Goal: Check status: Check status

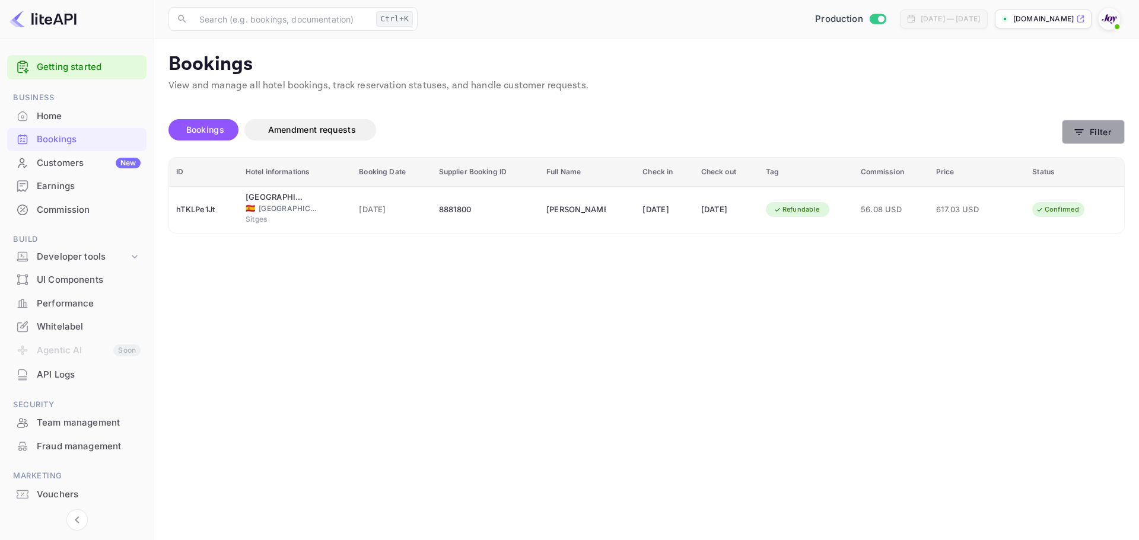
click at [1083, 136] on icon "button" at bounding box center [1079, 132] width 12 height 12
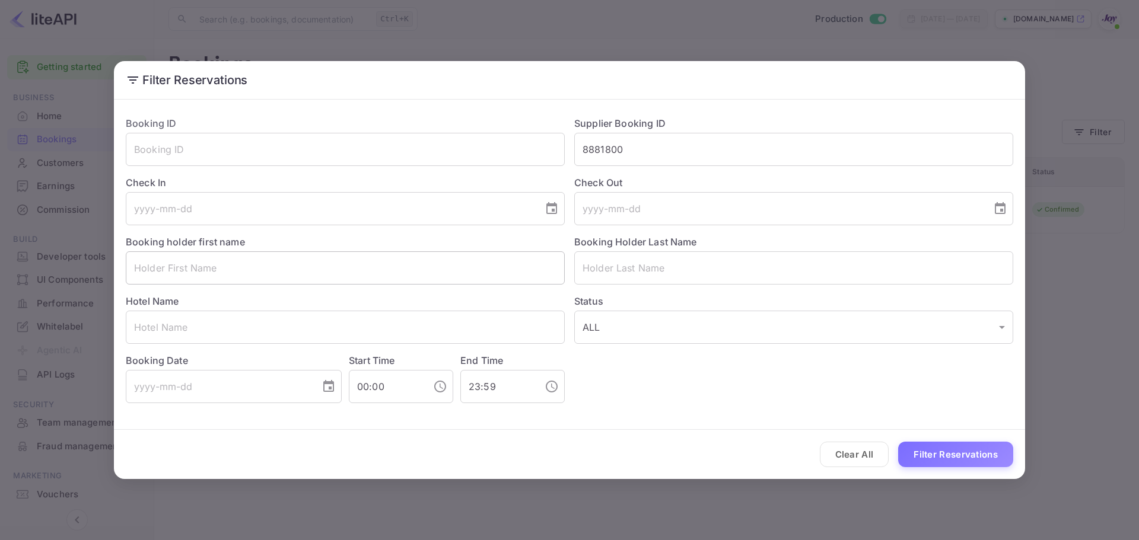
click at [338, 261] on input "text" at bounding box center [345, 268] width 439 height 33
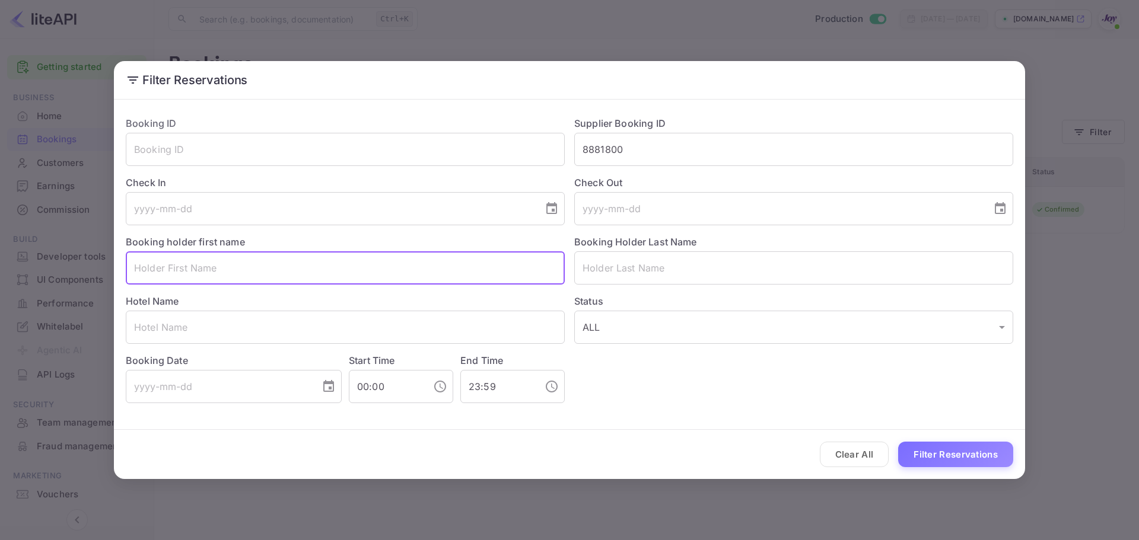
paste input "[PERSON_NAME]"
click at [180, 275] on input "[PERSON_NAME]" at bounding box center [345, 268] width 439 height 33
type input "[PERSON_NAME]"
click at [616, 286] on div "Status ALL ALL ​" at bounding box center [789, 314] width 448 height 59
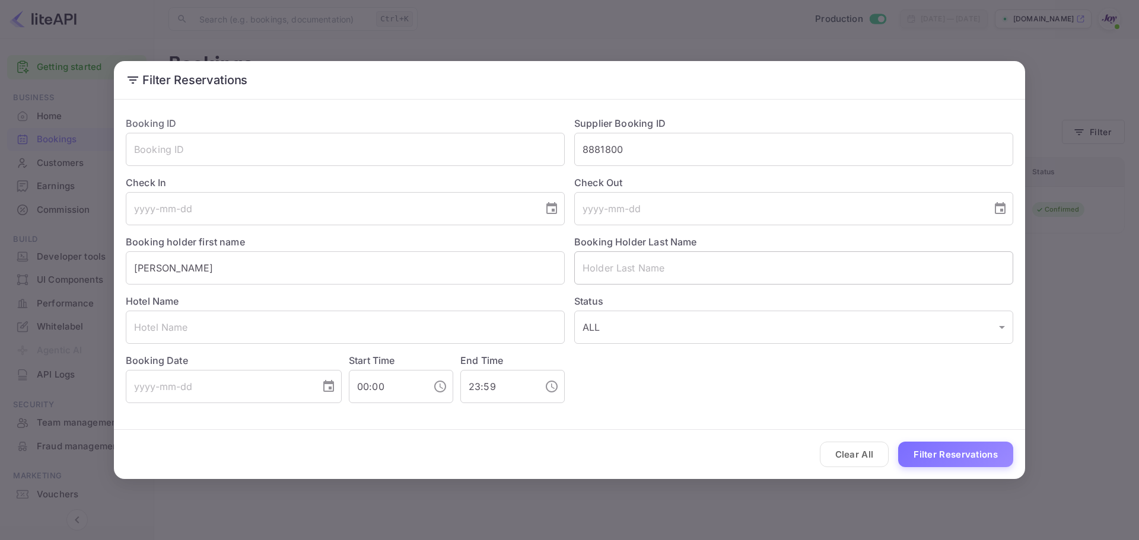
click at [608, 272] on input "text" at bounding box center [793, 268] width 439 height 33
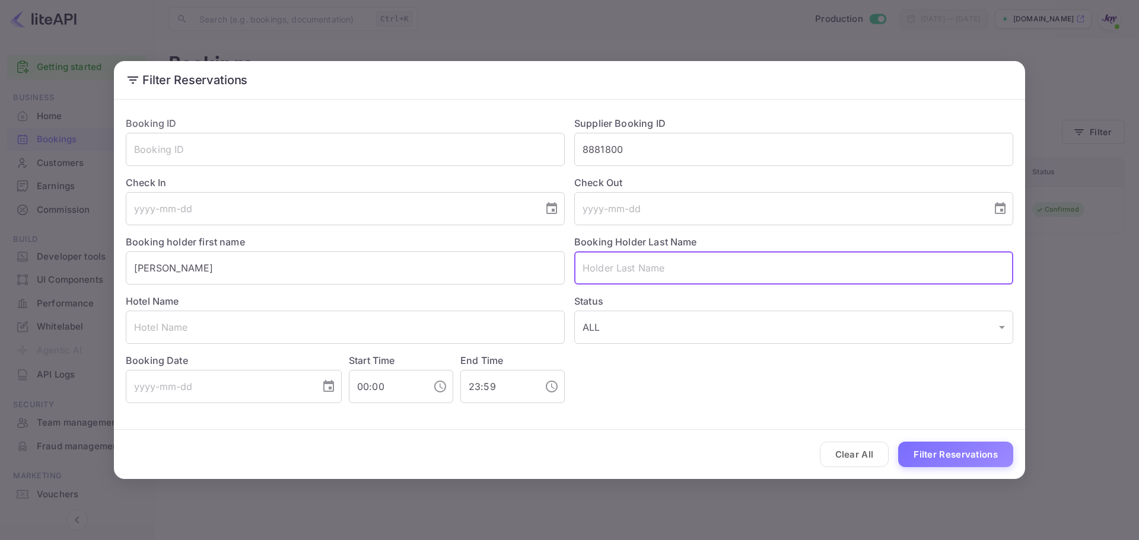
paste input "Whea"
type input "Wheat"
click at [467, 266] on input "[PERSON_NAME]" at bounding box center [345, 268] width 439 height 33
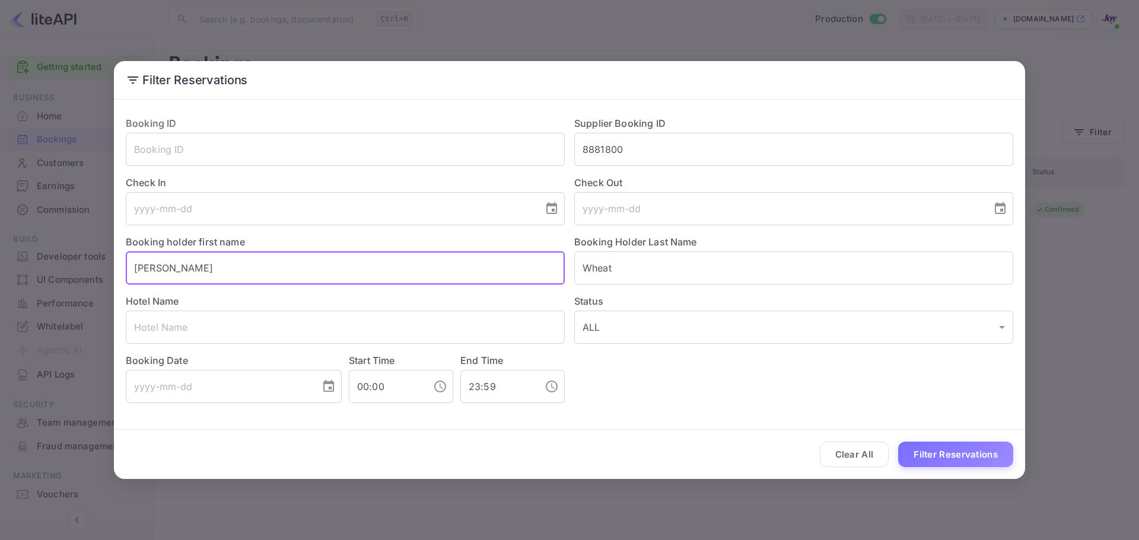
click at [467, 266] on input "[PERSON_NAME]" at bounding box center [345, 268] width 439 height 33
type input "[PERSON_NAME]"
click at [983, 448] on button "Filter Reservations" at bounding box center [955, 455] width 115 height 26
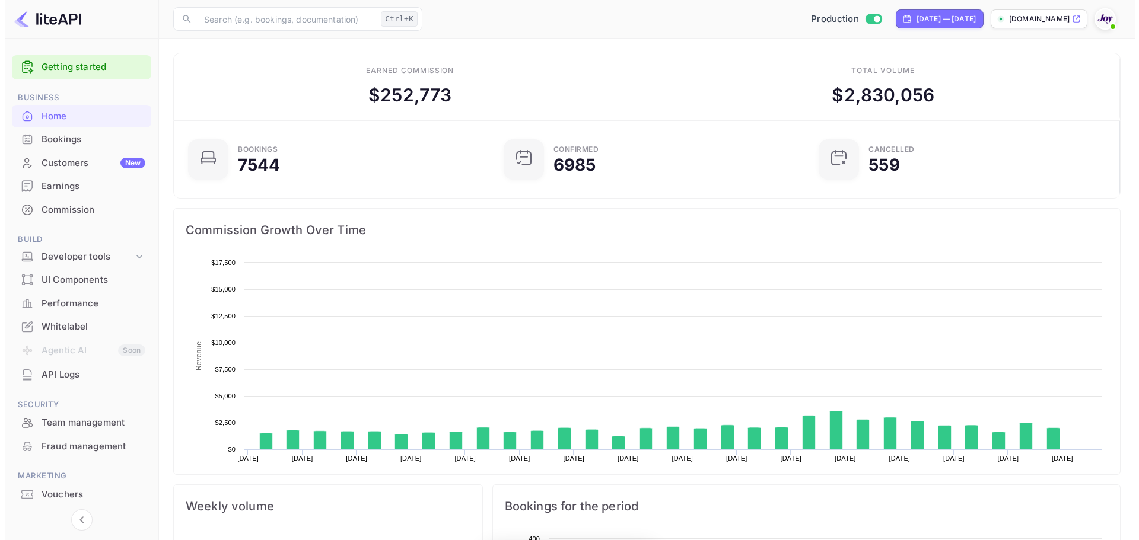
scroll to position [184, 299]
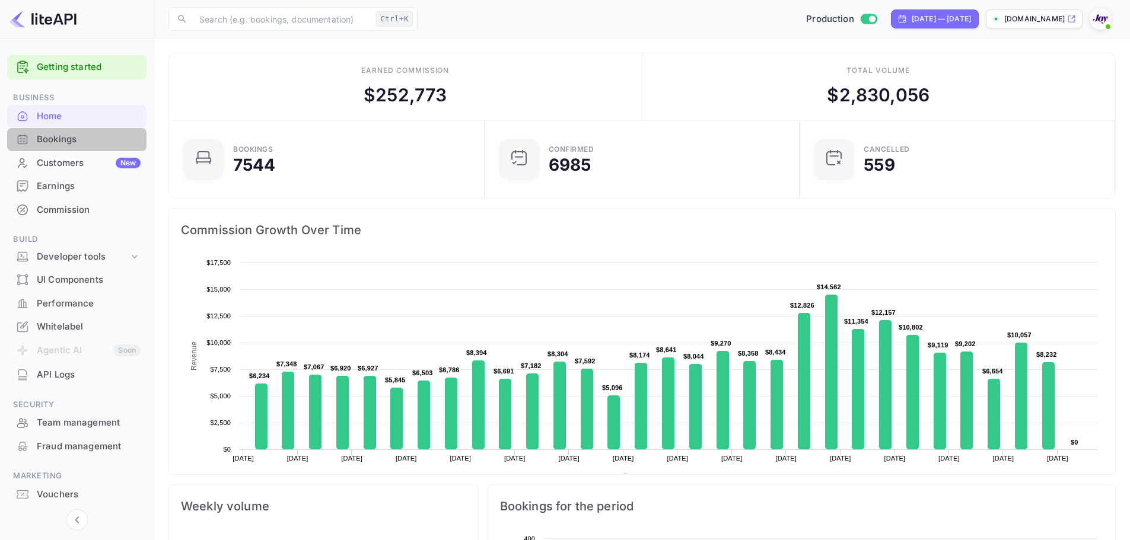
click at [84, 138] on div "Bookings" at bounding box center [89, 140] width 104 height 14
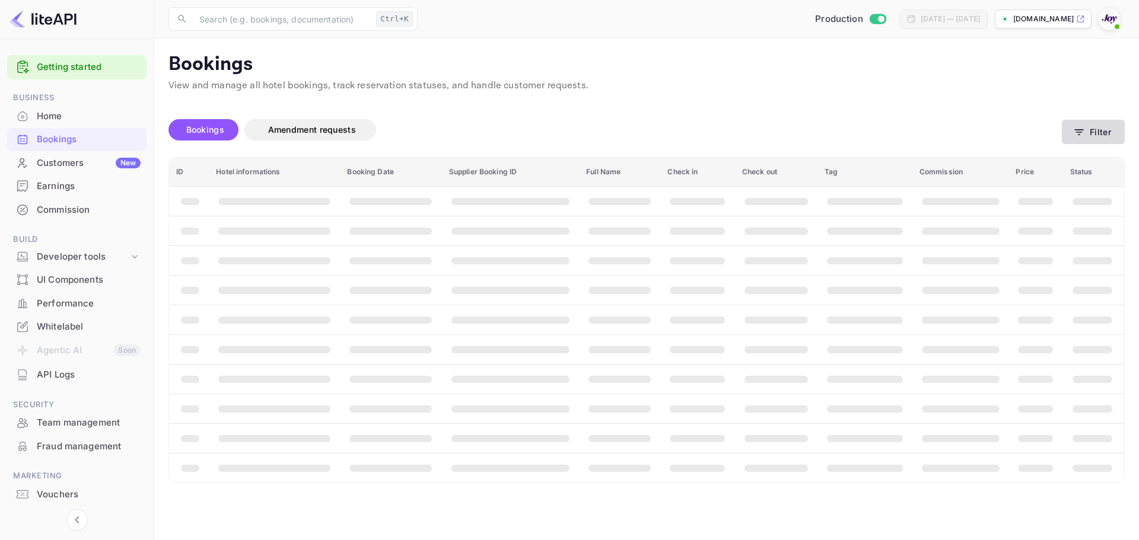
click at [1086, 133] on button "Filter" at bounding box center [1093, 132] width 63 height 24
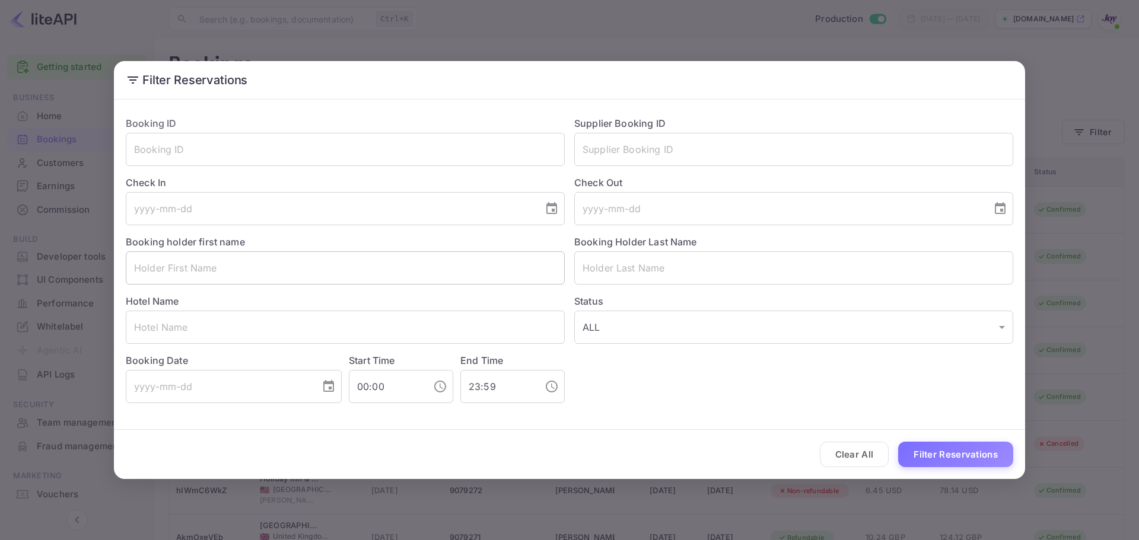
click at [202, 268] on input "text" at bounding box center [345, 268] width 439 height 33
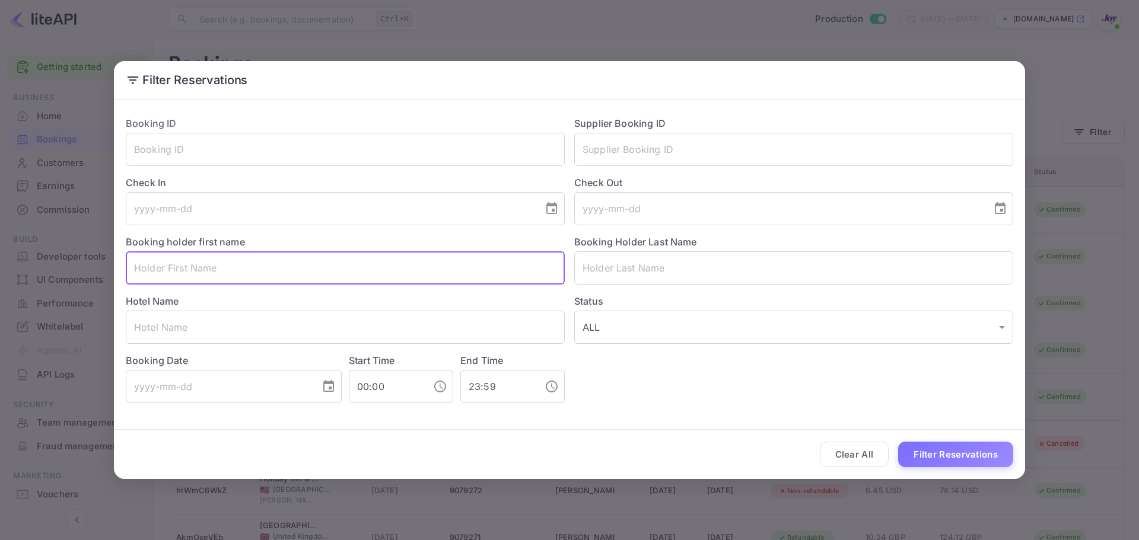
paste input "[PERSON_NAME]."
click at [184, 265] on input "[PERSON_NAME]." at bounding box center [345, 268] width 439 height 33
click at [180, 268] on input "[PERSON_NAME]." at bounding box center [345, 268] width 439 height 33
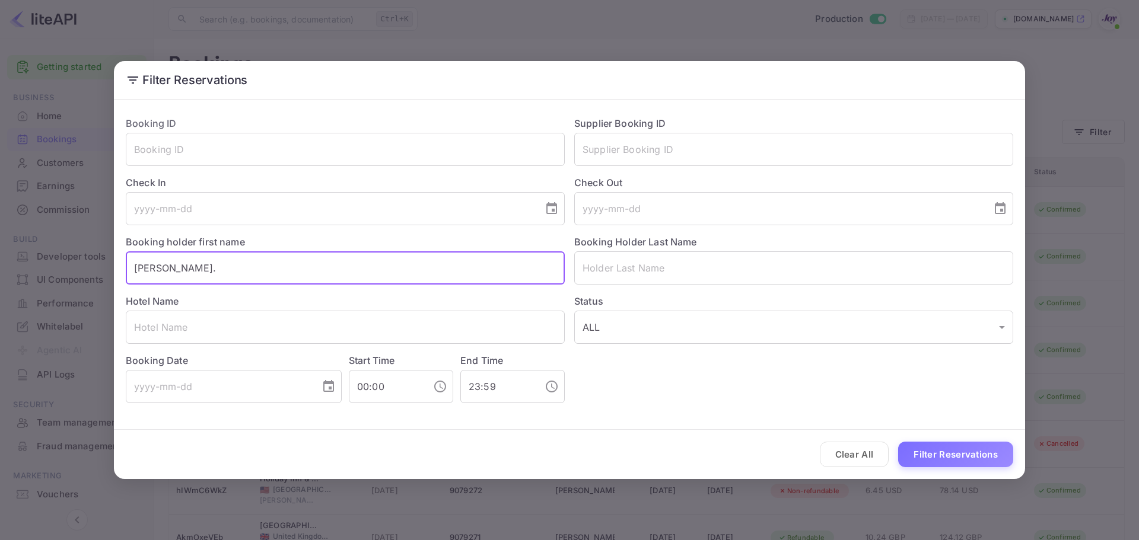
drag, startPoint x: 168, startPoint y: 267, endPoint x: 225, endPoint y: 277, distance: 57.8
click at [225, 277] on input "[PERSON_NAME]." at bounding box center [345, 268] width 439 height 33
type input "[PERSON_NAME]."
click at [673, 256] on input "text" at bounding box center [793, 268] width 439 height 33
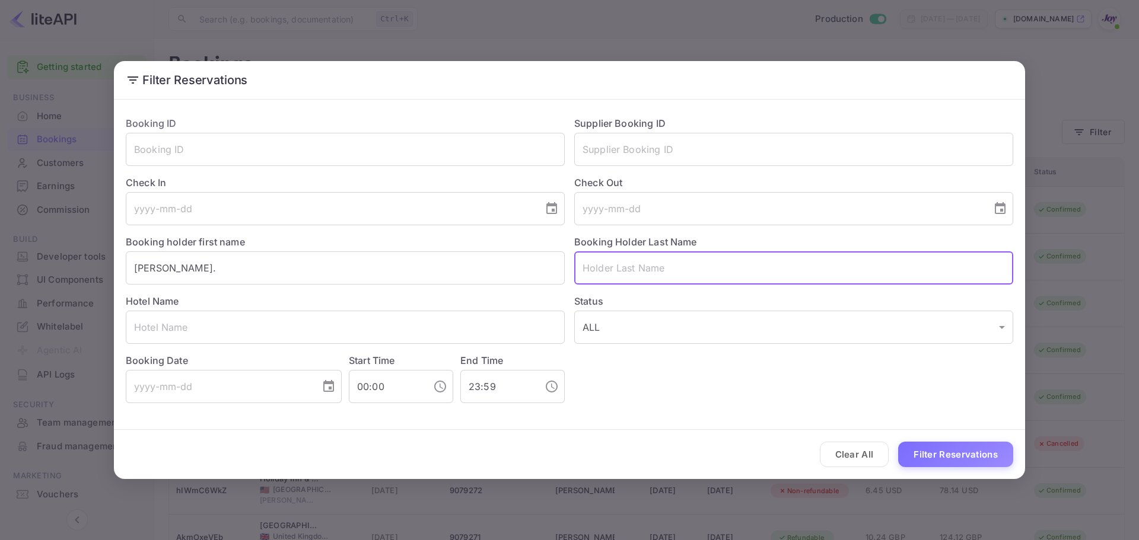
paste input "Wheat."
type input "Wheat"
click at [368, 272] on input "[PERSON_NAME]." at bounding box center [345, 268] width 439 height 33
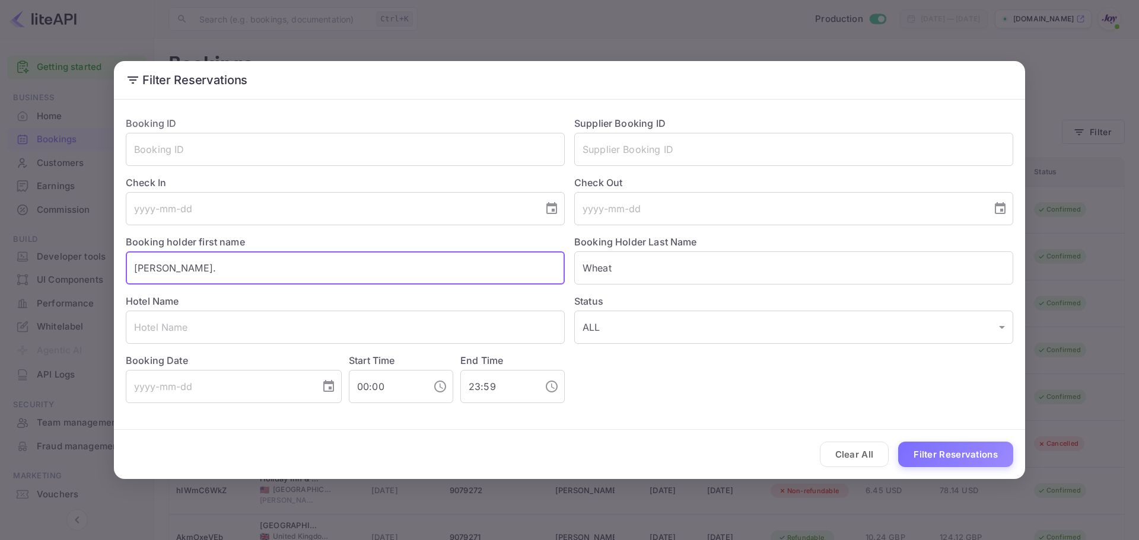
click at [368, 272] on input "[PERSON_NAME]." at bounding box center [345, 268] width 439 height 33
type input "[PERSON_NAME]"
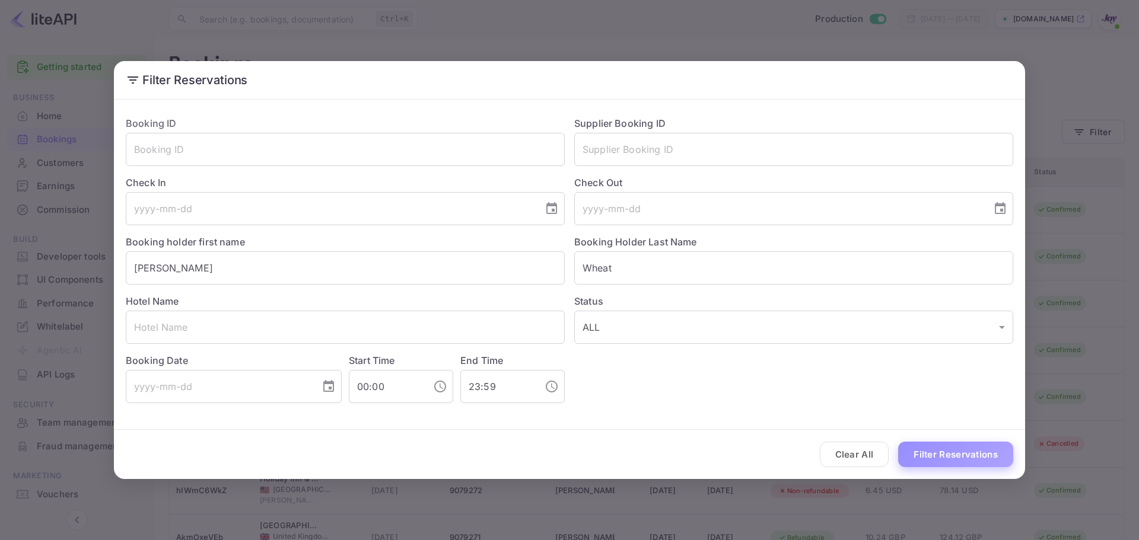
click at [935, 457] on button "Filter Reservations" at bounding box center [955, 455] width 115 height 26
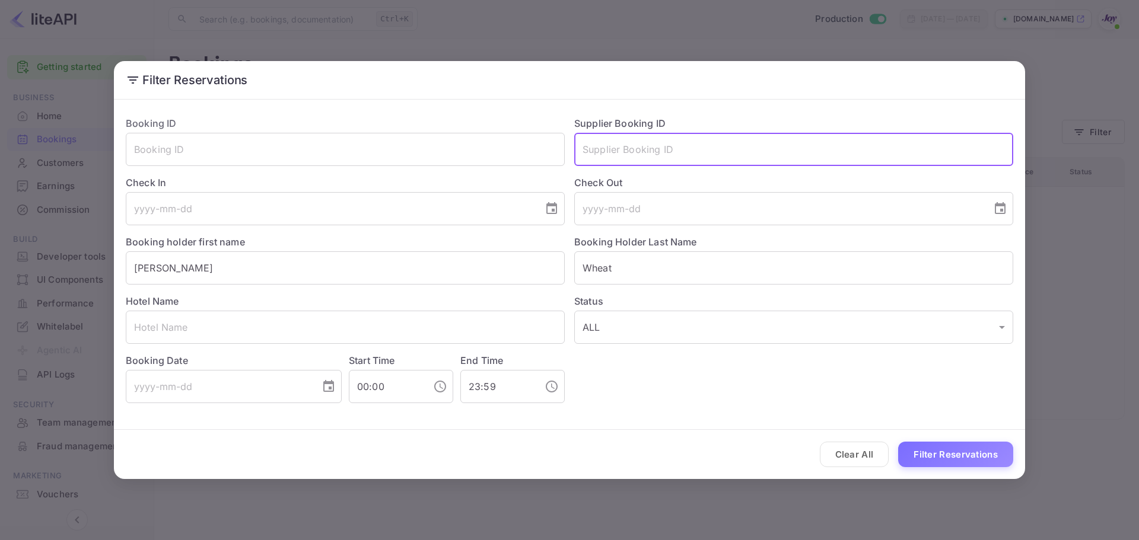
click at [627, 154] on input "text" at bounding box center [793, 149] width 439 height 33
paste input "2217246647."
type input "2217246647"
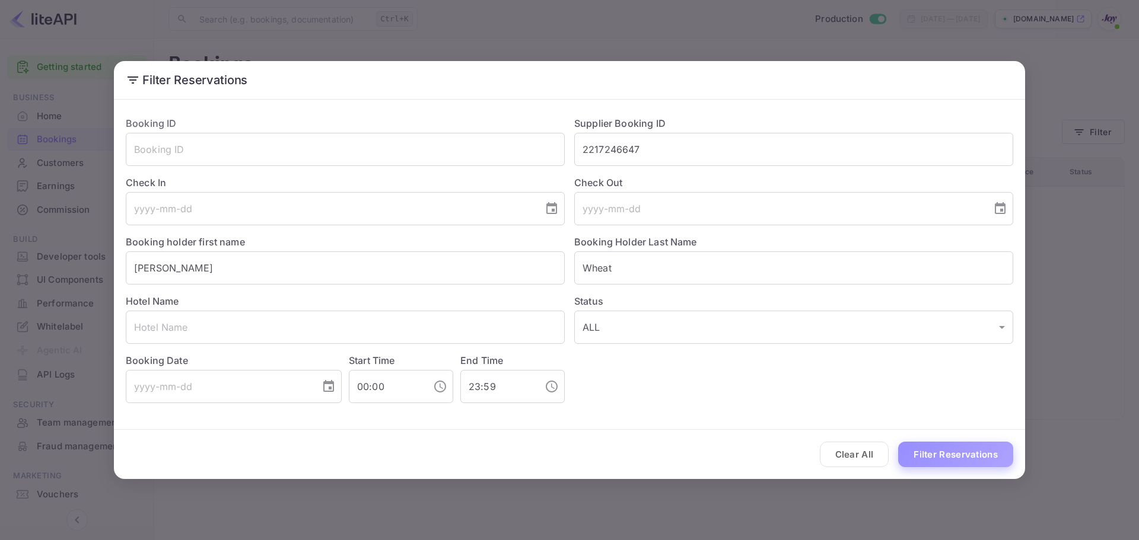
click at [946, 464] on button "Filter Reservations" at bounding box center [955, 455] width 115 height 26
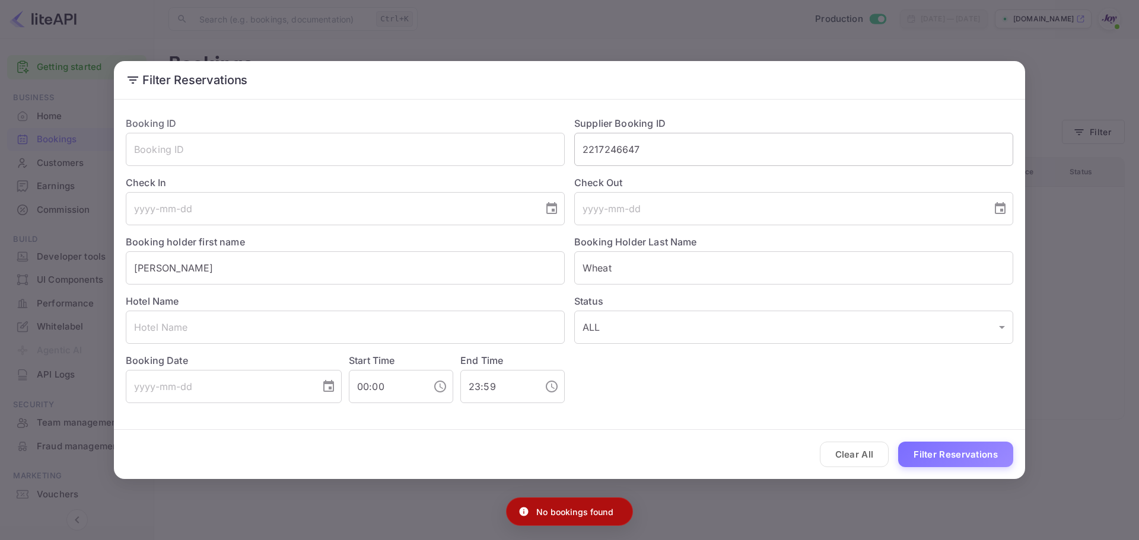
click at [657, 148] on input "2217246647" at bounding box center [793, 149] width 439 height 33
click at [656, 148] on input "2217246647" at bounding box center [793, 149] width 439 height 33
click at [292, 153] on input "text" at bounding box center [345, 149] width 439 height 33
paste input "2217246647."
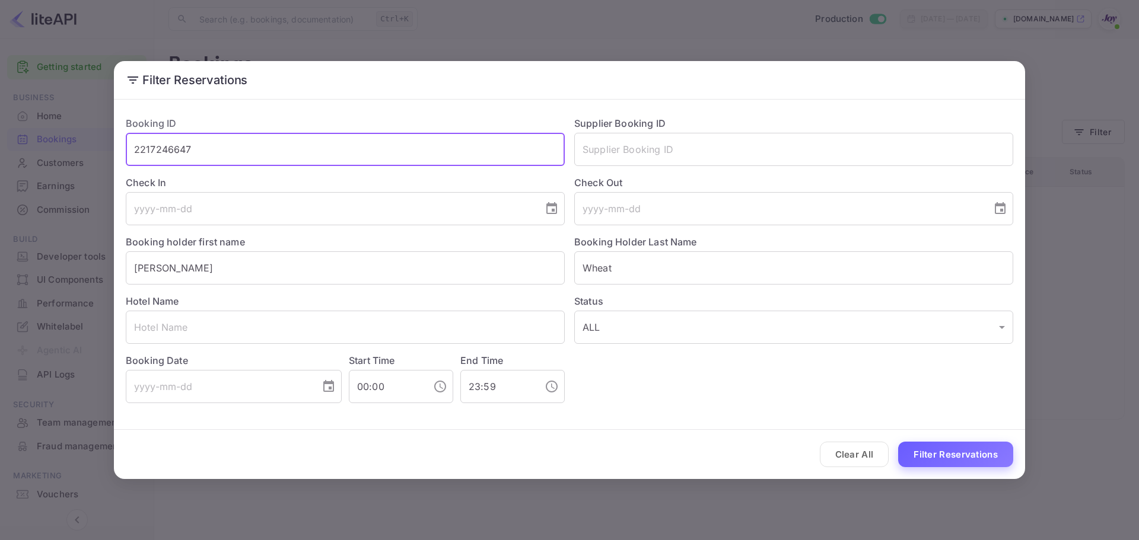
type input "2217246647"
click at [912, 459] on button "Filter Reservations" at bounding box center [955, 455] width 115 height 26
click at [395, 273] on input "[PERSON_NAME]" at bounding box center [345, 268] width 439 height 33
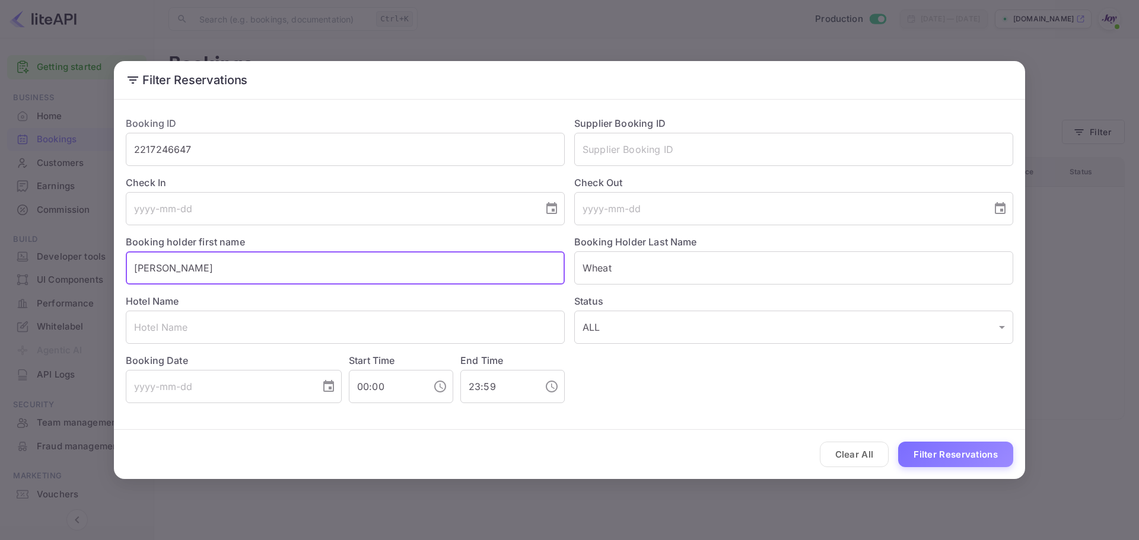
click at [394, 273] on input "[PERSON_NAME]" at bounding box center [345, 268] width 439 height 33
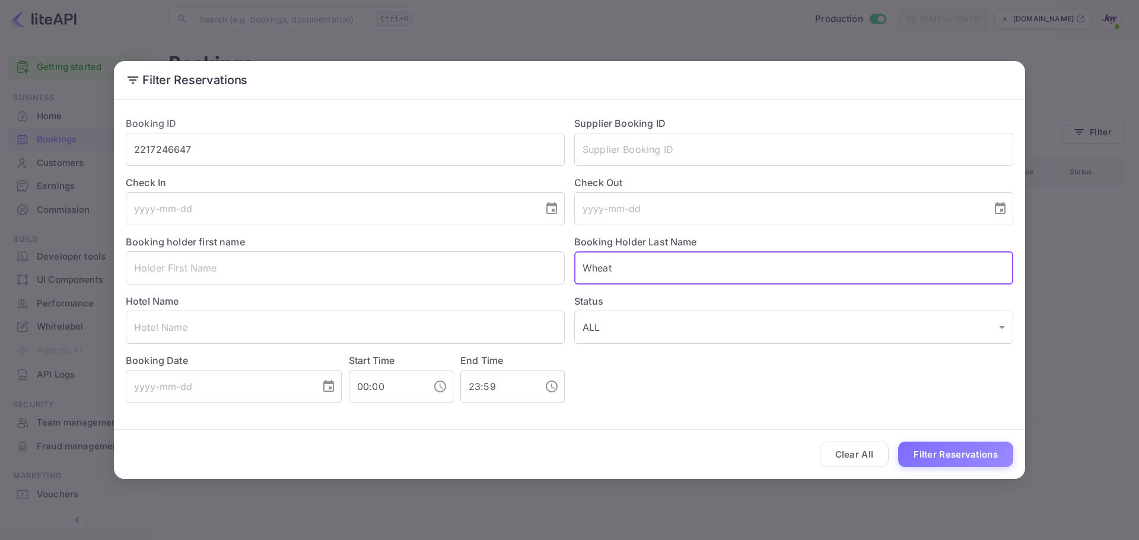
click at [715, 265] on input "Wheat" at bounding box center [793, 268] width 439 height 33
click at [973, 446] on button "Filter Reservations" at bounding box center [955, 455] width 115 height 26
